Goal: Task Accomplishment & Management: Complete application form

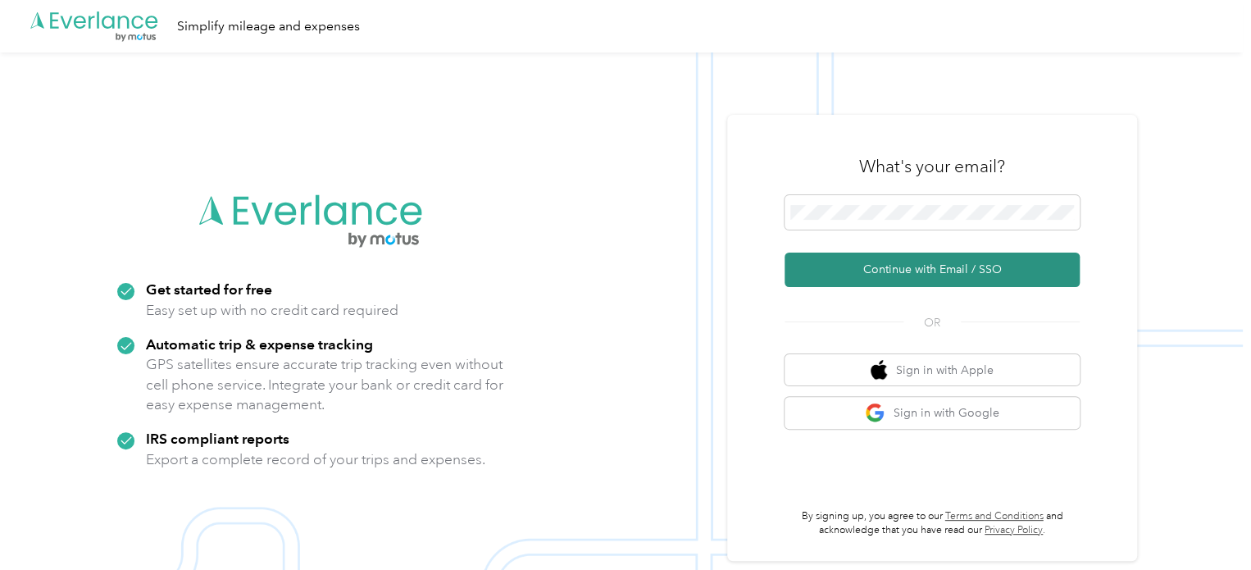
scroll to position [2, 0]
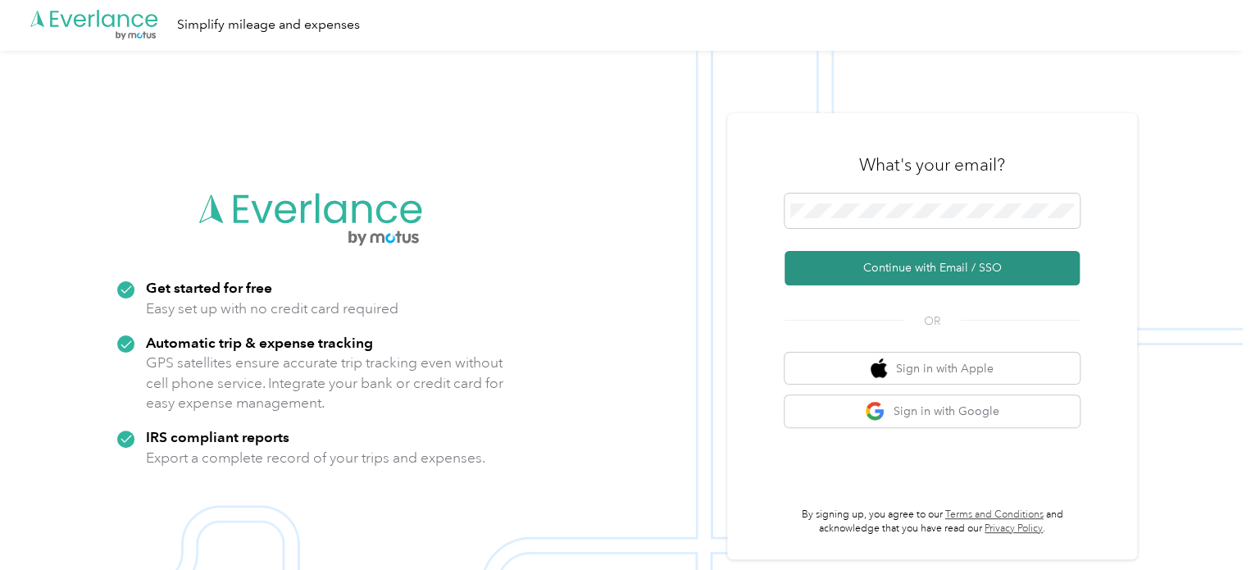
click at [883, 275] on button "Continue with Email / SSO" at bounding box center [932, 268] width 295 height 34
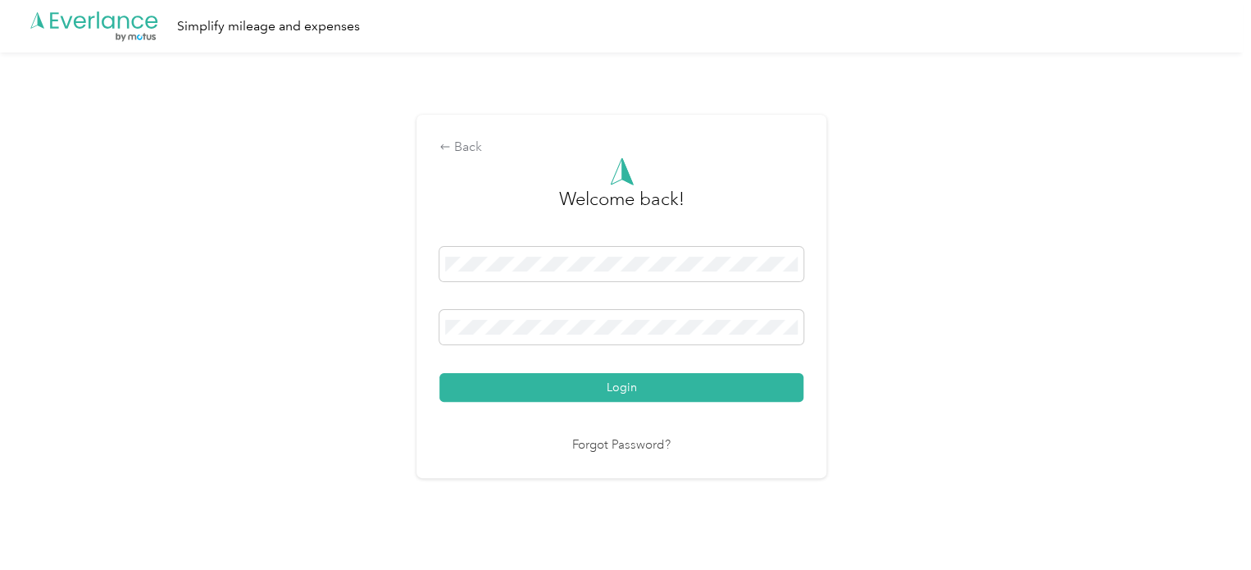
click at [439, 373] on button "Login" at bounding box center [621, 387] width 364 height 29
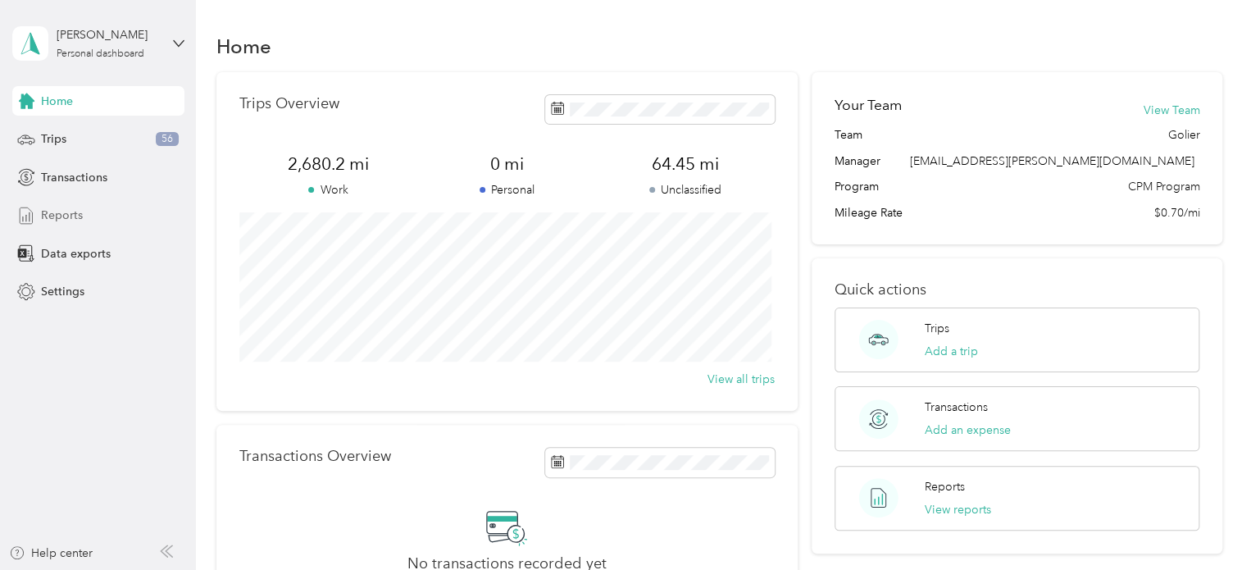
click at [66, 213] on span "Reports" at bounding box center [62, 215] width 42 height 17
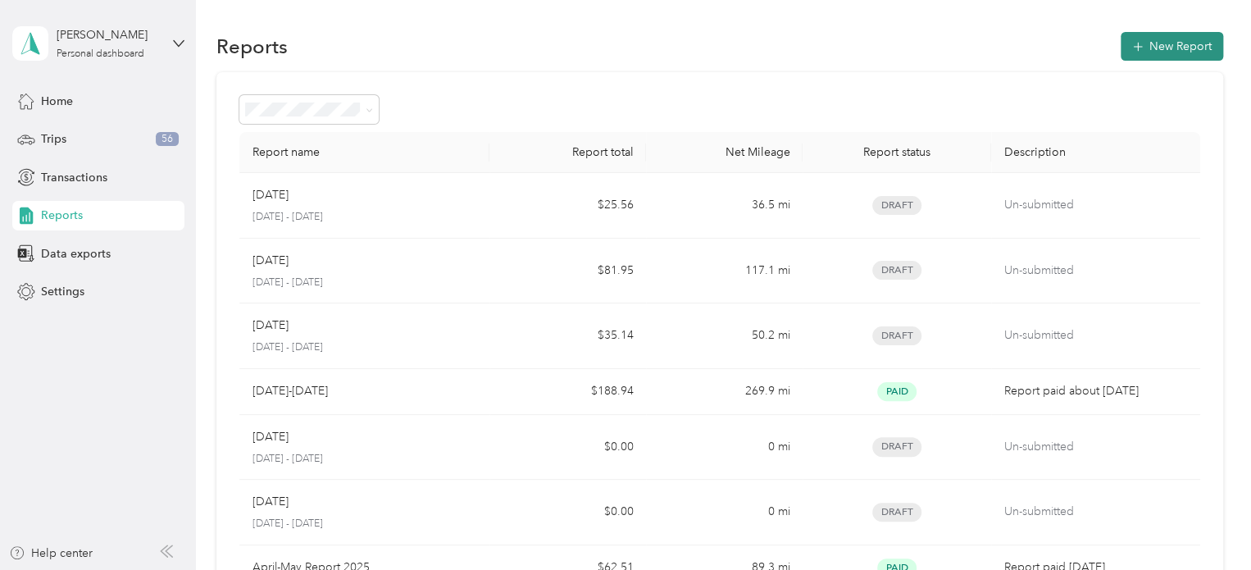
click at [1162, 39] on button "New Report" at bounding box center [1172, 46] width 102 height 29
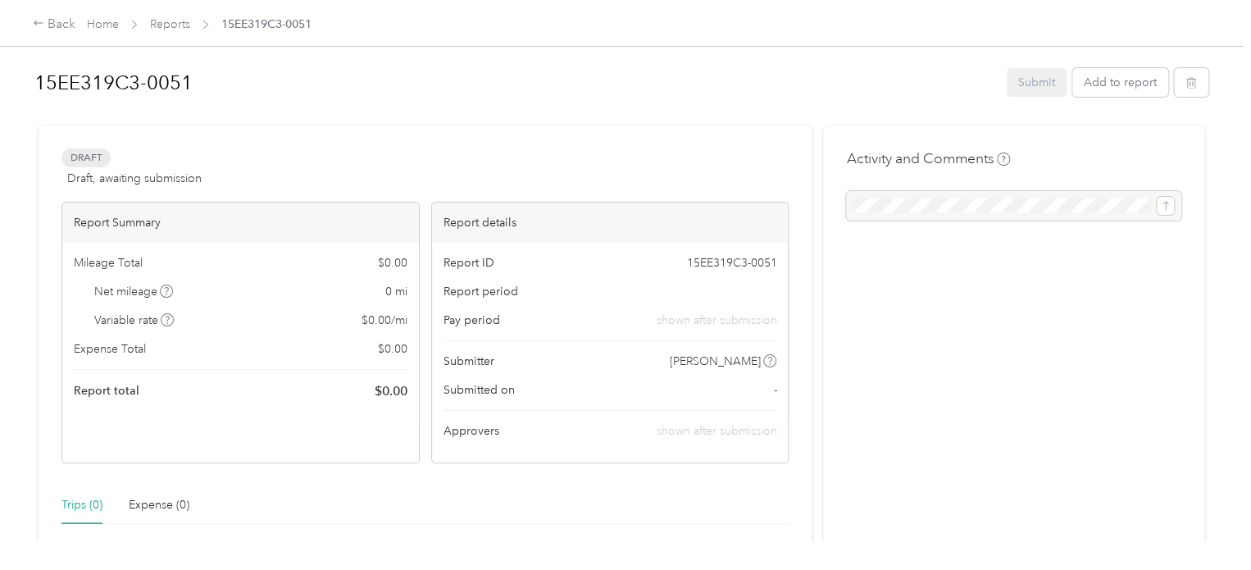
click at [539, 115] on div at bounding box center [621, 118] width 1174 height 17
click at [131, 79] on h1 "15EE319C3-0051" at bounding box center [514, 82] width 961 height 39
click at [0, 61] on div "15EE319C3-0051 Submit Add to report Draft Draft, awaiting submission View activ…" at bounding box center [621, 270] width 1243 height 541
click at [256, 176] on div "Draft Draft, awaiting submission View activity & comments" at bounding box center [424, 167] width 727 height 39
click at [1099, 93] on button "Add to report" at bounding box center [1120, 82] width 96 height 29
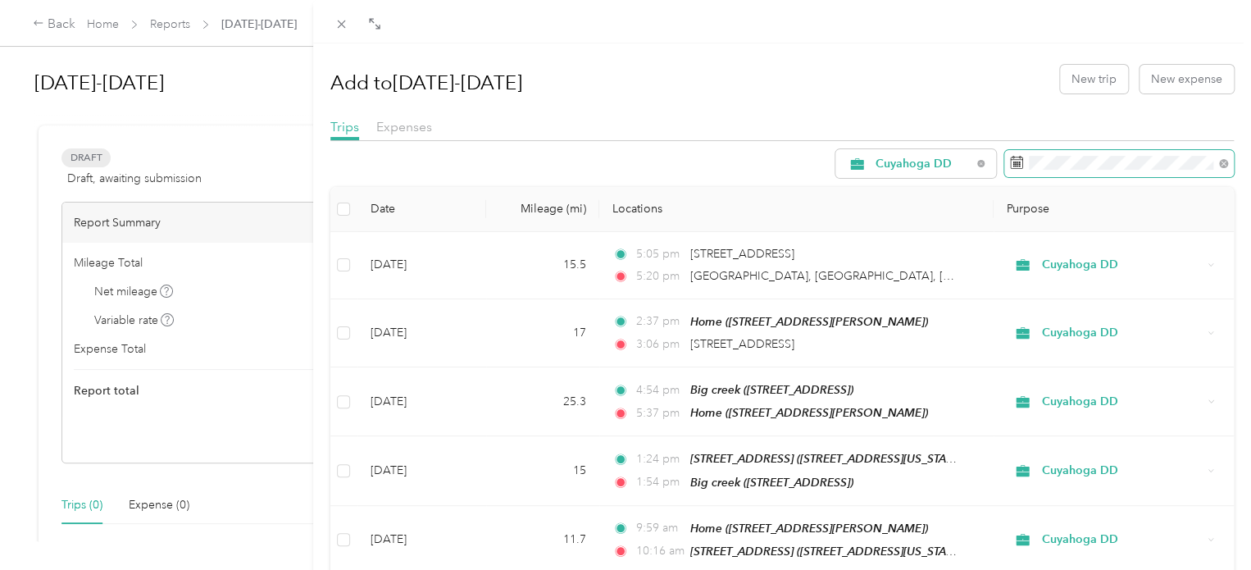
click at [1010, 165] on icon at bounding box center [1016, 162] width 13 height 13
click at [1004, 160] on span at bounding box center [1119, 164] width 230 height 28
click at [1010, 160] on icon at bounding box center [1016, 162] width 13 height 13
click at [1219, 163] on icon at bounding box center [1223, 163] width 9 height 9
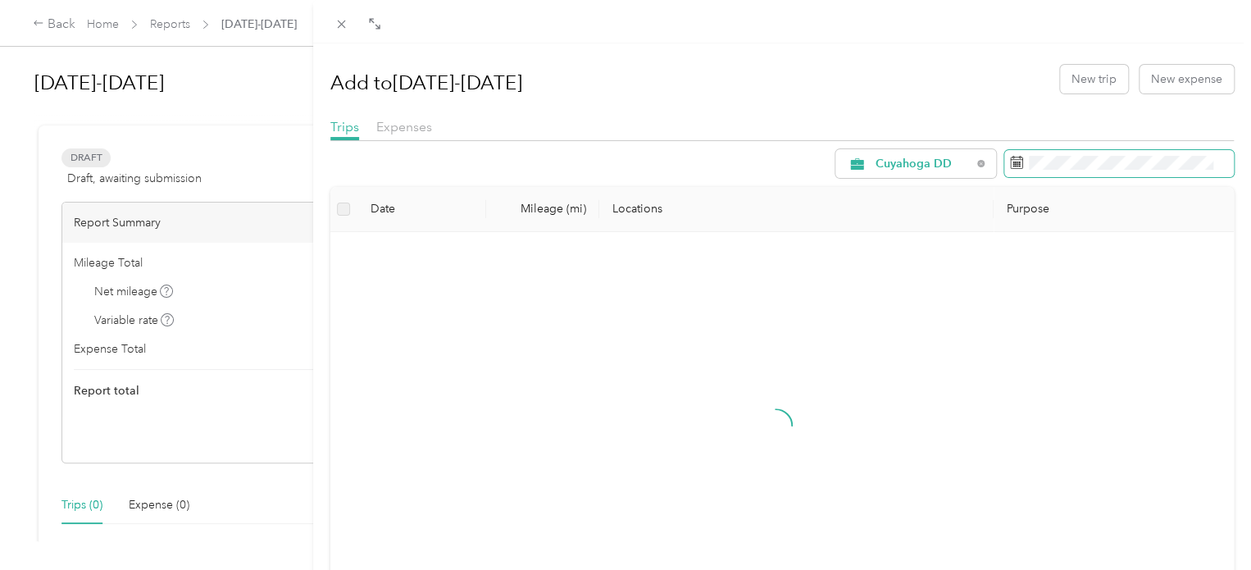
click at [1010, 162] on icon at bounding box center [1016, 162] width 13 height 13
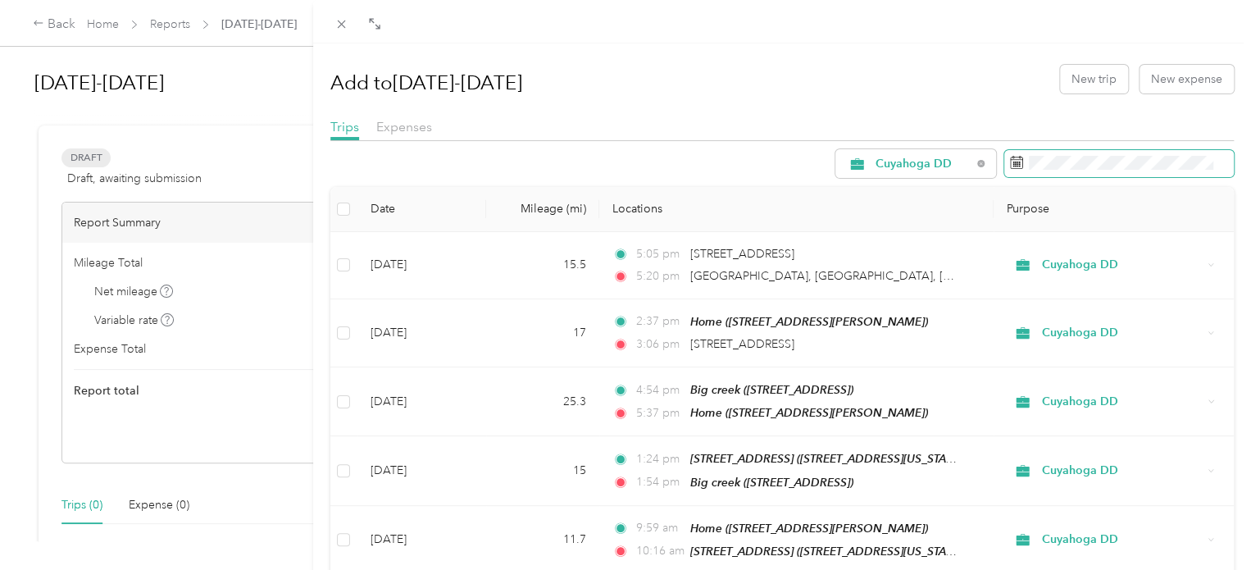
click at [1010, 162] on icon at bounding box center [1016, 162] width 13 height 13
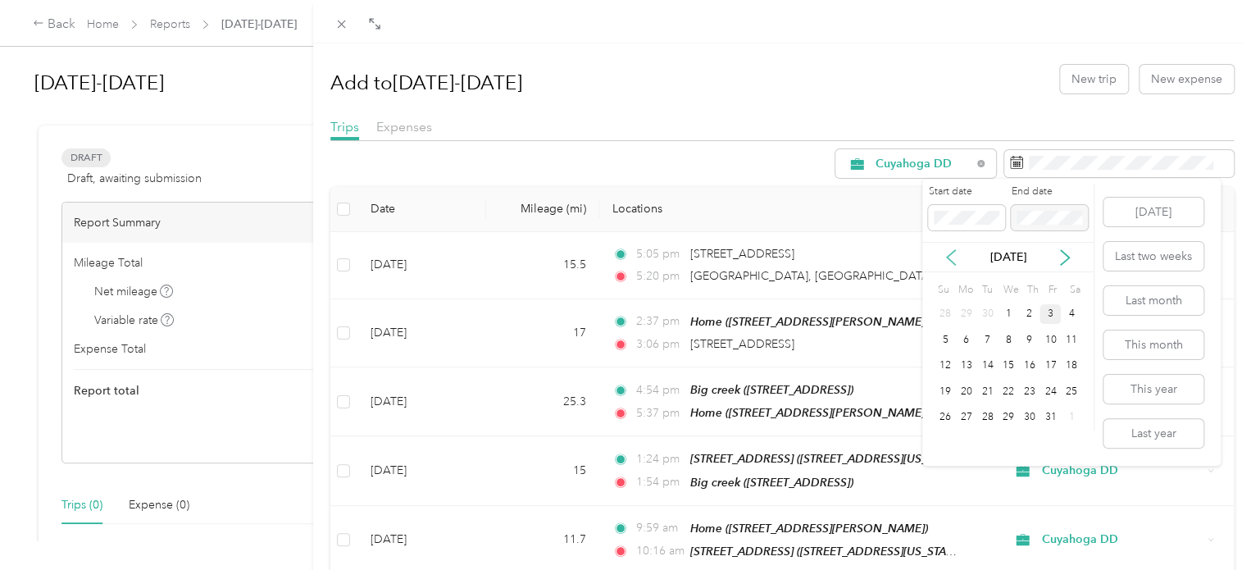
click at [950, 254] on icon at bounding box center [951, 257] width 8 height 15
click at [1049, 315] on div "1" at bounding box center [1050, 314] width 21 height 20
click at [980, 255] on p "[DATE]" at bounding box center [1008, 256] width 69 height 17
click at [999, 260] on p "[DATE]" at bounding box center [1008, 256] width 69 height 17
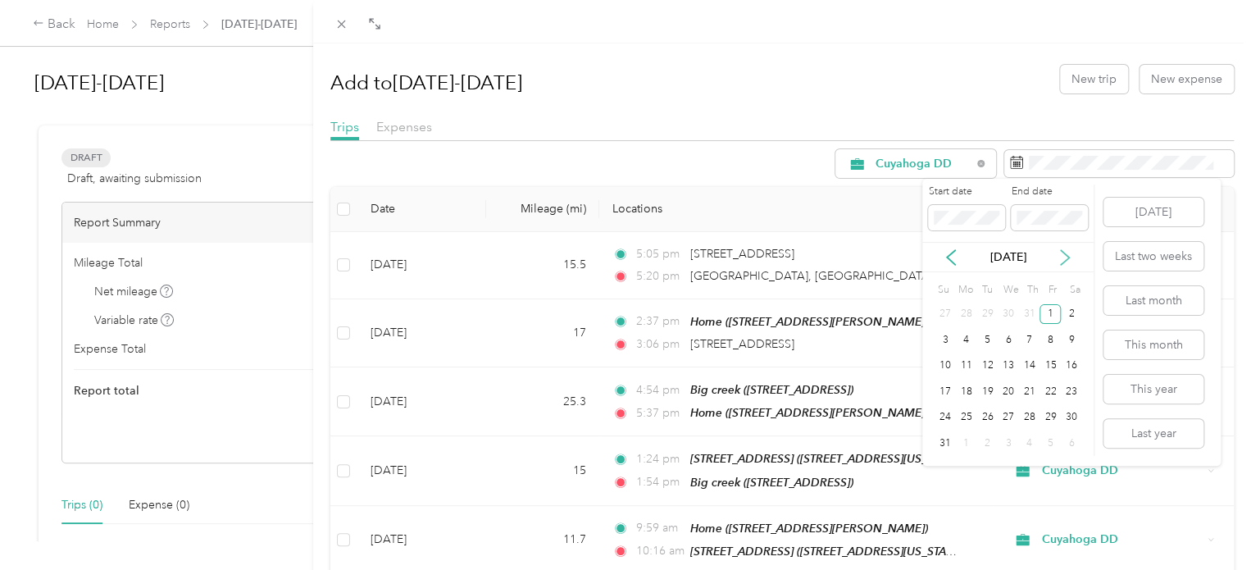
click at [1060, 257] on icon at bounding box center [1065, 257] width 16 height 16
click at [994, 416] on div "30" at bounding box center [987, 417] width 21 height 20
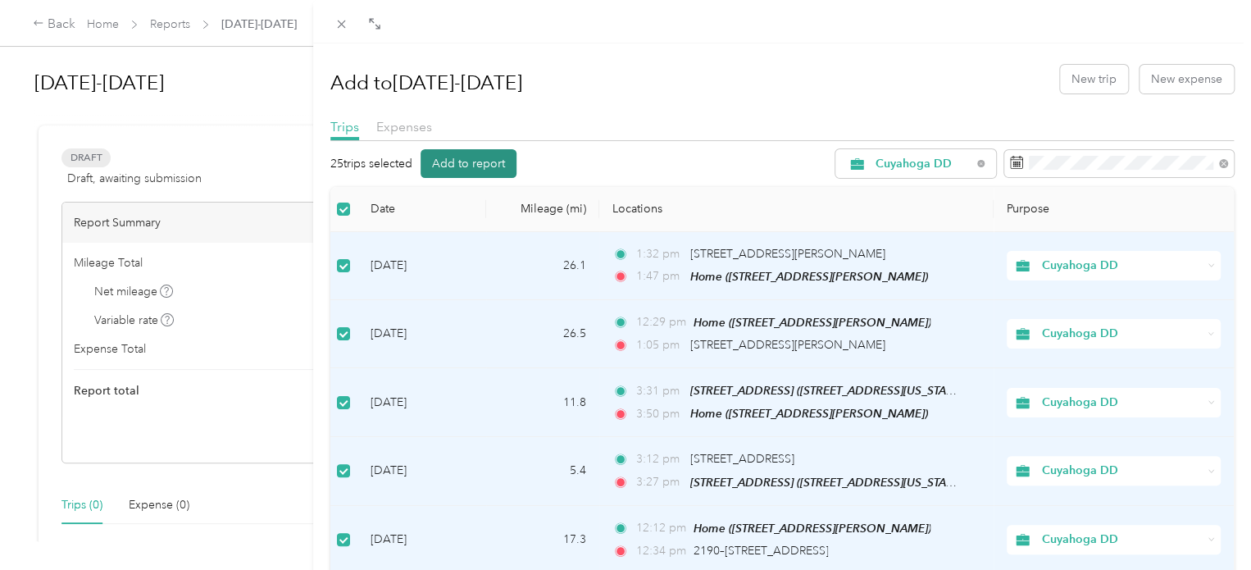
click at [464, 158] on button "Add to report" at bounding box center [469, 163] width 96 height 29
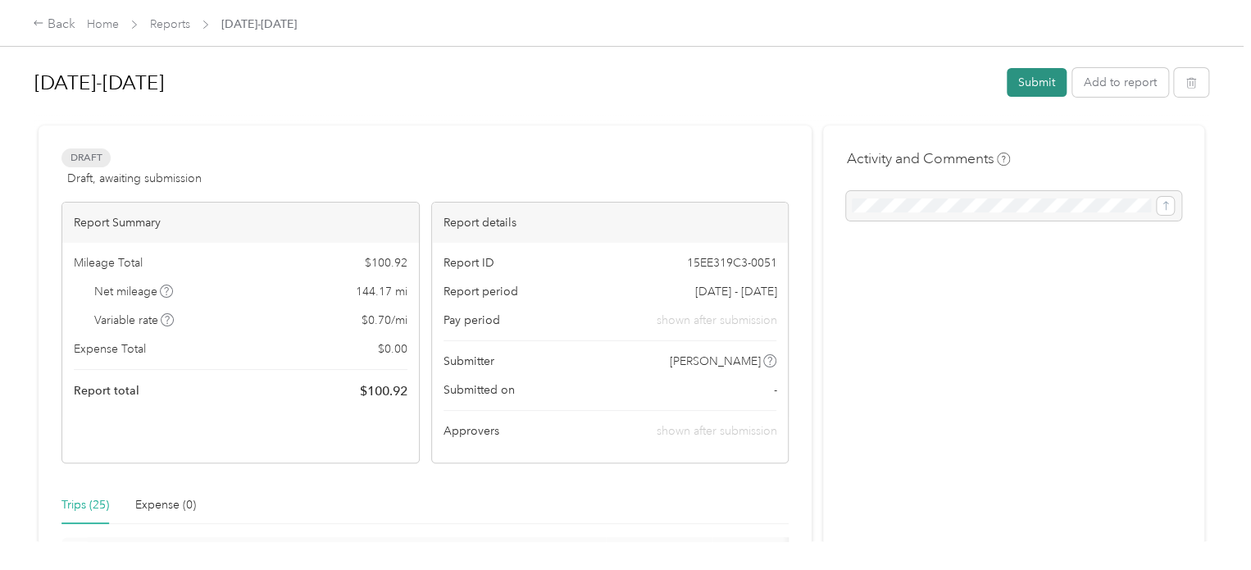
click at [1013, 86] on button "Submit" at bounding box center [1037, 82] width 60 height 29
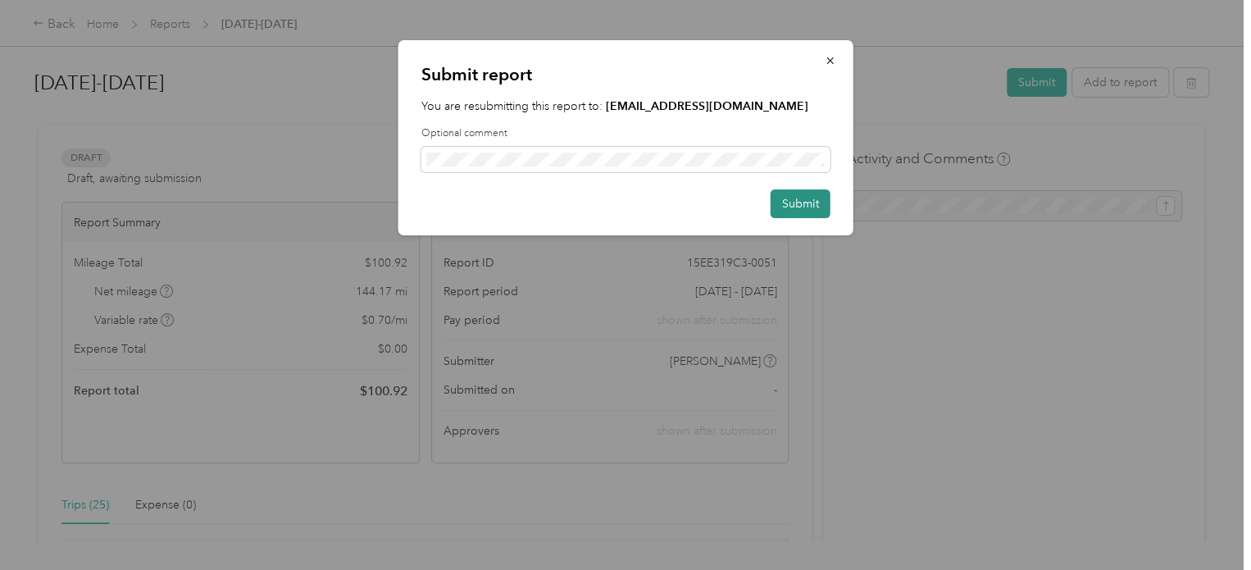
click at [816, 203] on button "Submit" at bounding box center [801, 203] width 60 height 29
